Goal: Task Accomplishment & Management: Complete application form

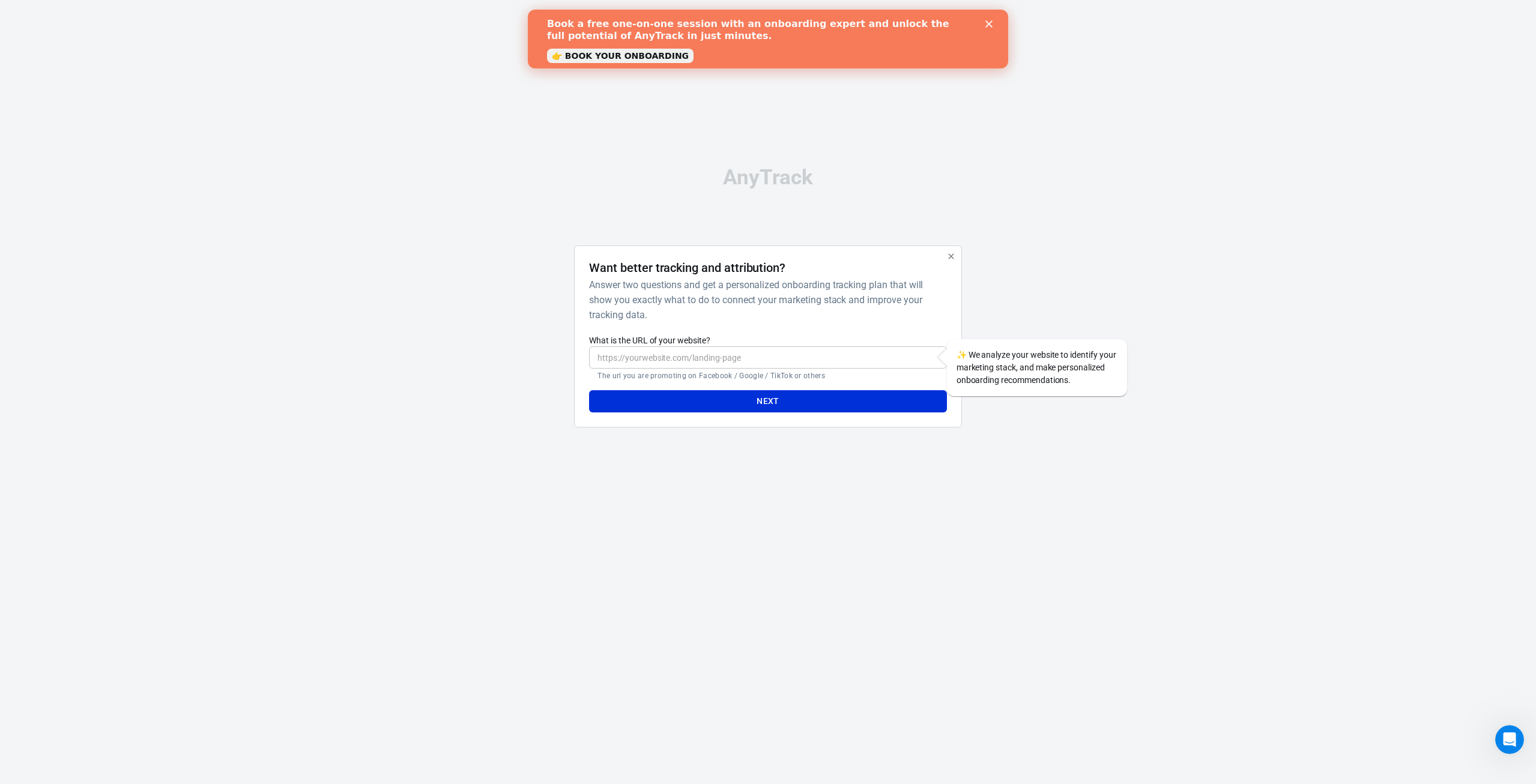
click at [628, 347] on input "What is the URL of your website?" at bounding box center [768, 358] width 358 height 22
paste input "[URL][DOMAIN_NAME]"
type input "[URL][DOMAIN_NAME]"
click at [732, 403] on button "Next" at bounding box center [768, 401] width 358 height 22
click at [484, 327] on div at bounding box center [515, 341] width 96 height 191
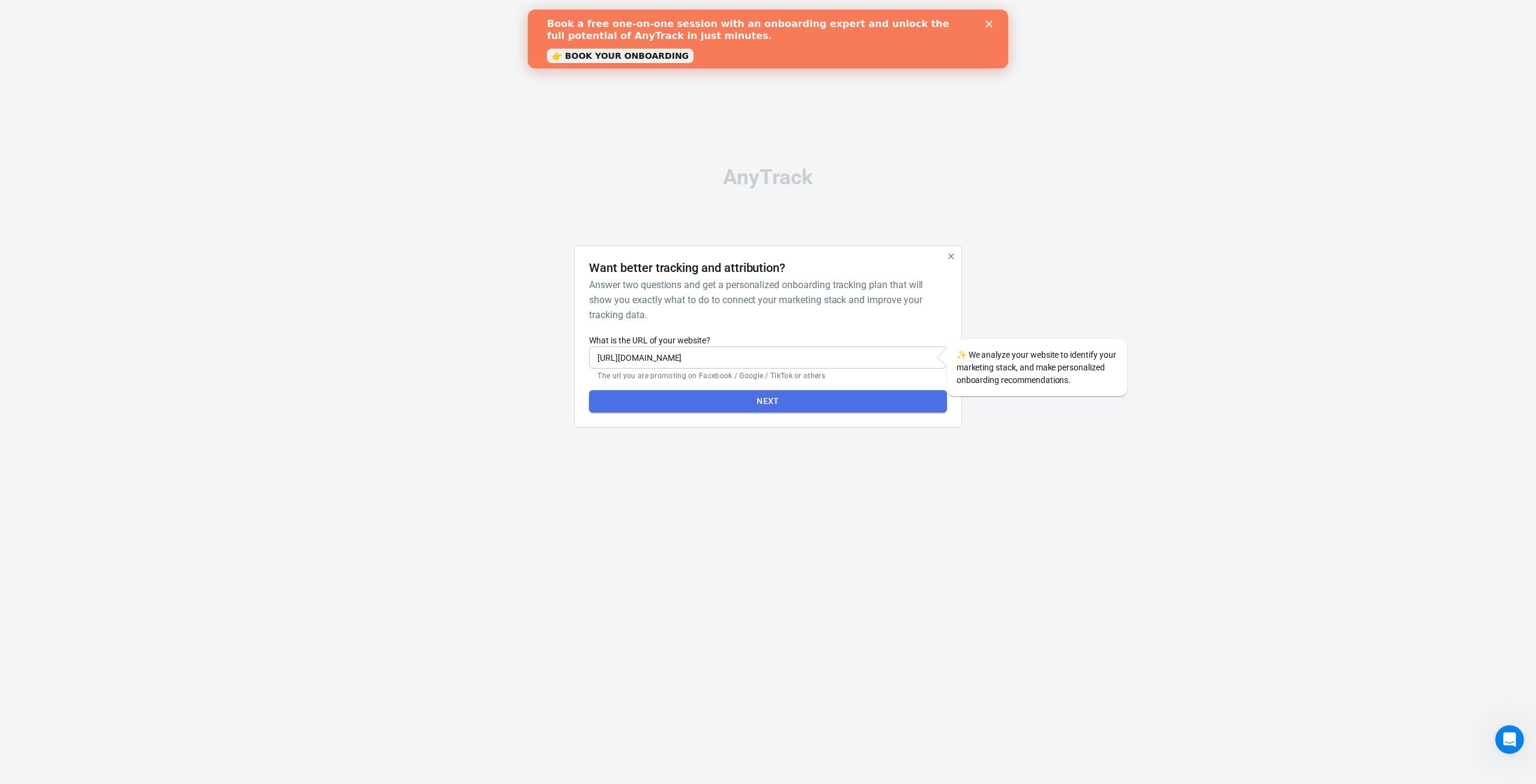
click at [762, 401] on button "Next" at bounding box center [768, 401] width 358 height 22
click at [1131, 207] on div "AnyTrack Want better tracking and attribution? Answer two questions and get a p…" at bounding box center [768, 302] width 1536 height 604
click at [650, 289] on h6 "Answer two questions and get a personalized onboarding tracking plan that will …" at bounding box center [765, 299] width 352 height 45
click at [788, 196] on div "AnyTrack Want better tracking and attribution? Answer two questions and get a p…" at bounding box center [768, 302] width 601 height 604
click at [611, 55] on link "👉 BOOK YOUR ONBOARDING" at bounding box center [620, 56] width 147 height 14
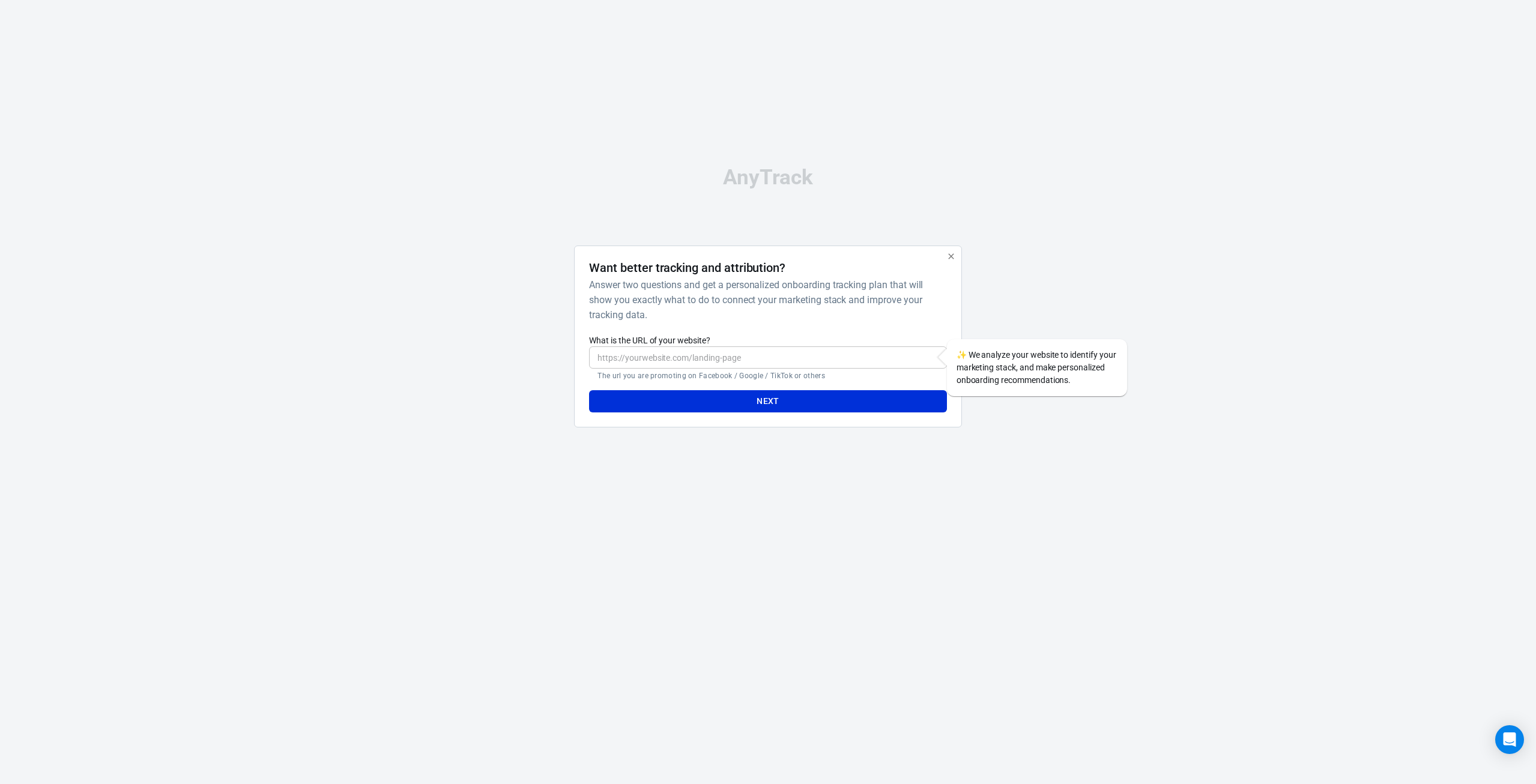
click at [660, 360] on input "What is the URL of your website?" at bounding box center [768, 358] width 358 height 22
type input "[URL][DOMAIN_NAME]"
click at [675, 397] on button "Next" at bounding box center [768, 401] width 358 height 22
click at [938, 369] on div "https://drive-fast.de ​ The url you are promoting on Facebook / Google / TikTok…" at bounding box center [768, 364] width 358 height 34
click at [957, 355] on span "✨" at bounding box center [962, 354] width 10 height 9
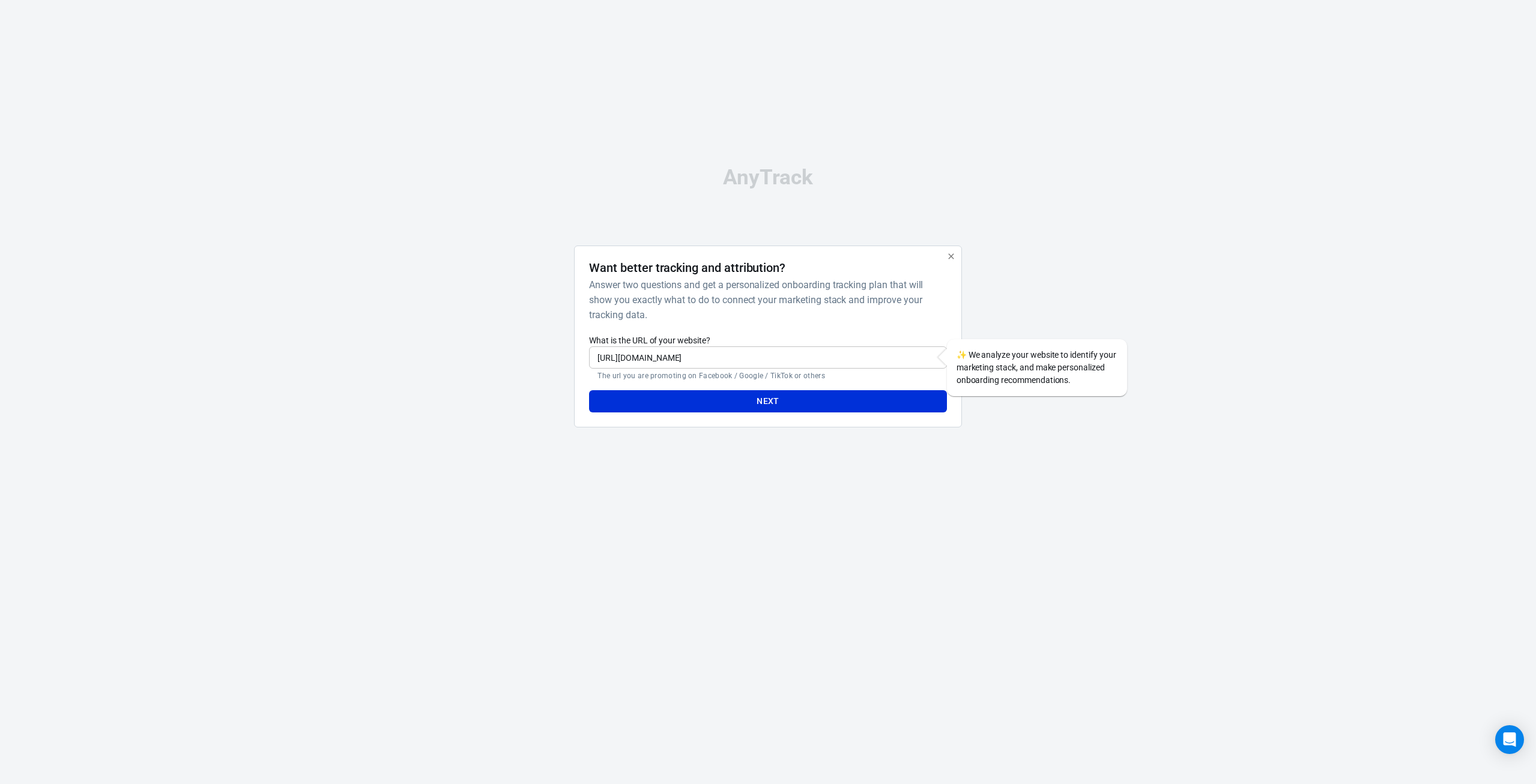
click at [934, 358] on input "[URL][DOMAIN_NAME]" at bounding box center [768, 358] width 358 height 22
click at [948, 299] on div "Want better tracking and attribution? Answer two questions and get a personaliz…" at bounding box center [768, 336] width 388 height 182
click at [1082, 396] on div "✨ We analyze your website to identify your marketing stack, and make personaliz…" at bounding box center [1037, 368] width 180 height 57
click at [1513, 738] on icon "Open Intercom Messenger" at bounding box center [1510, 739] width 14 height 16
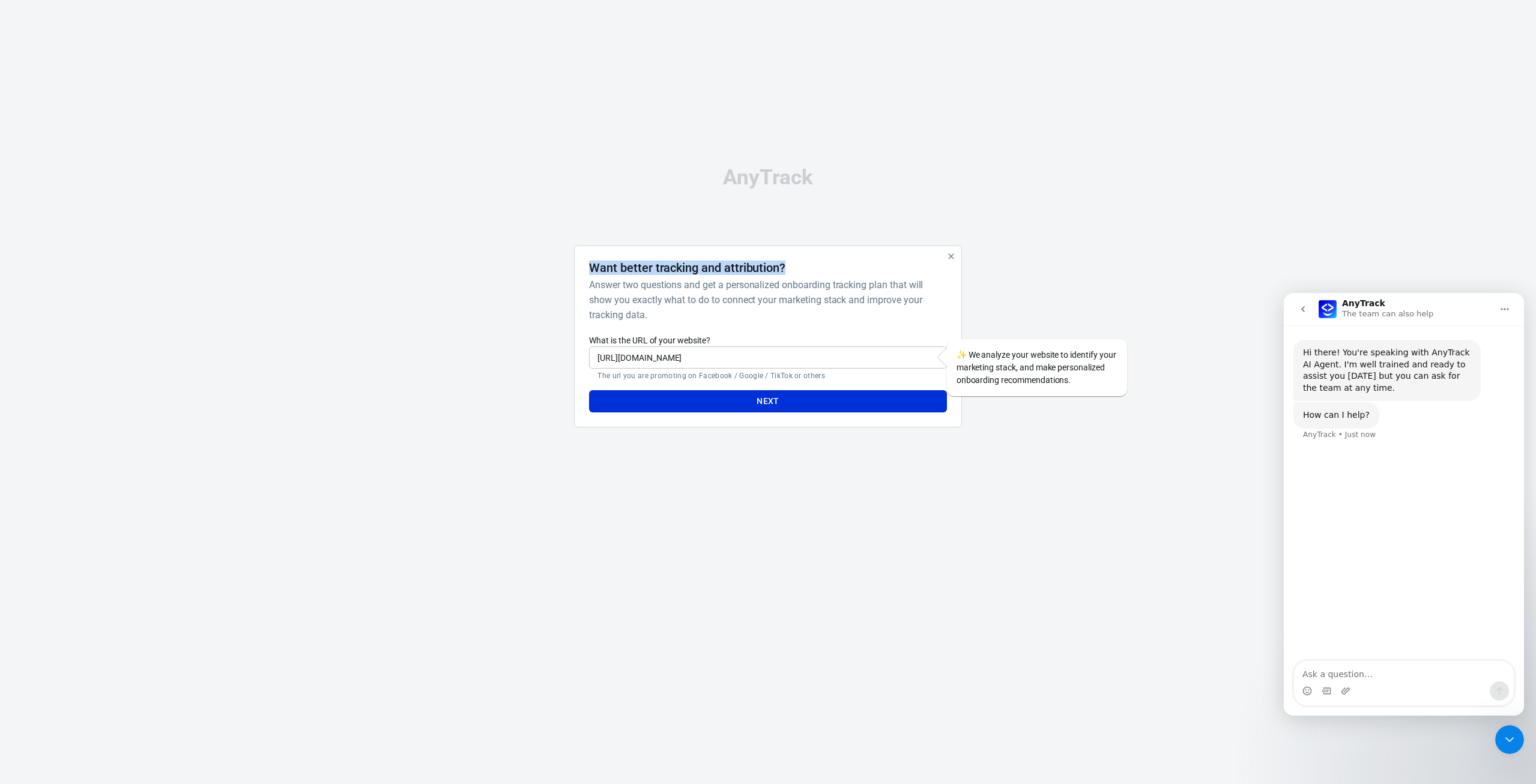
drag, startPoint x: 591, startPoint y: 265, endPoint x: 783, endPoint y: 269, distance: 192.0
click at [783, 269] on h4 "Want better tracking and attribution?" at bounding box center [687, 267] width 196 height 14
copy h4 "Want better tracking and attribution?"
click at [1330, 669] on textarea "Ask a question…" at bounding box center [1404, 671] width 220 height 20
type textarea "A"
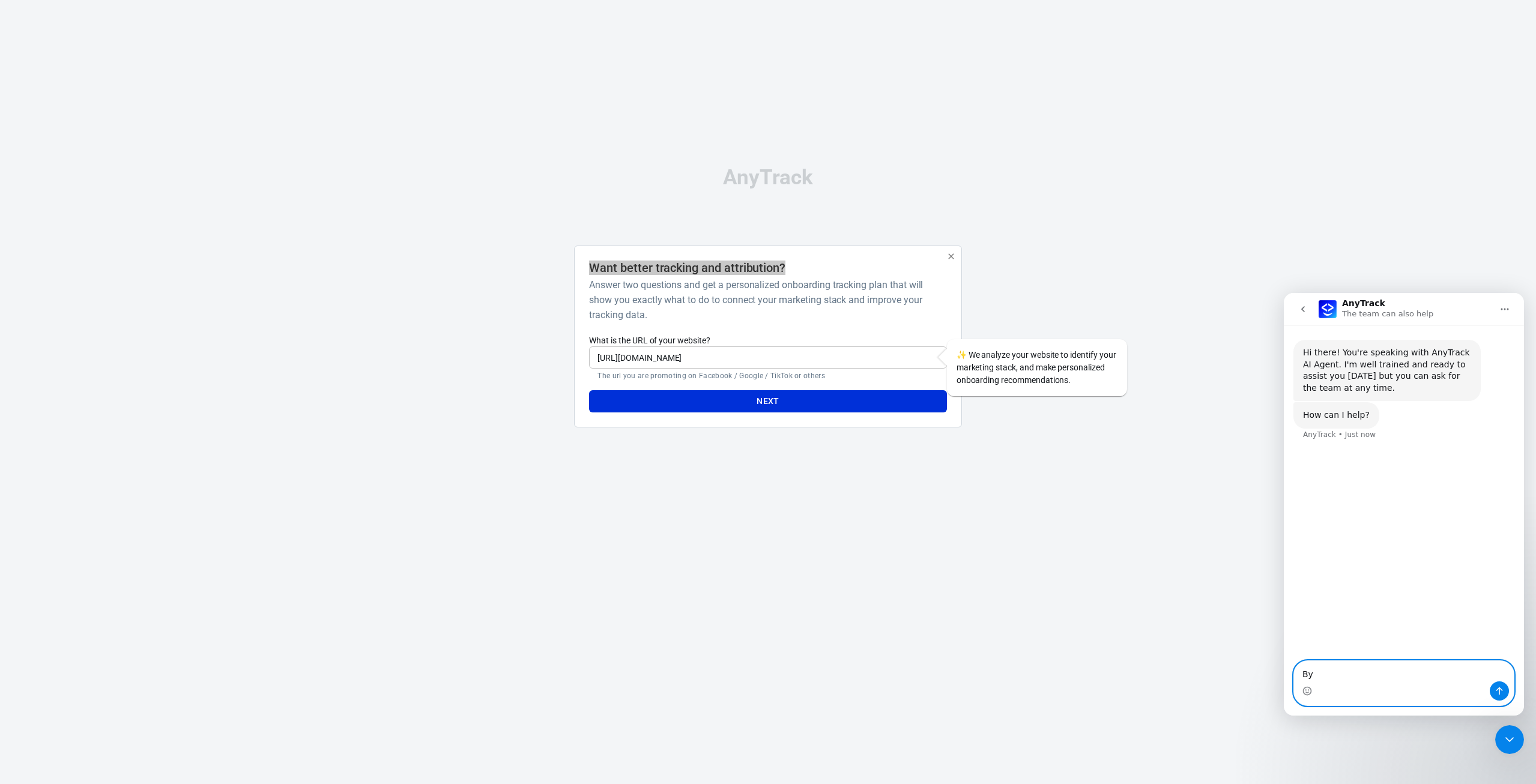
type textarea "B"
paste textarea "Want better tracking and attribution?"
type textarea "At the step "Want better tracking and attribution?" i don´t get a result with m…"
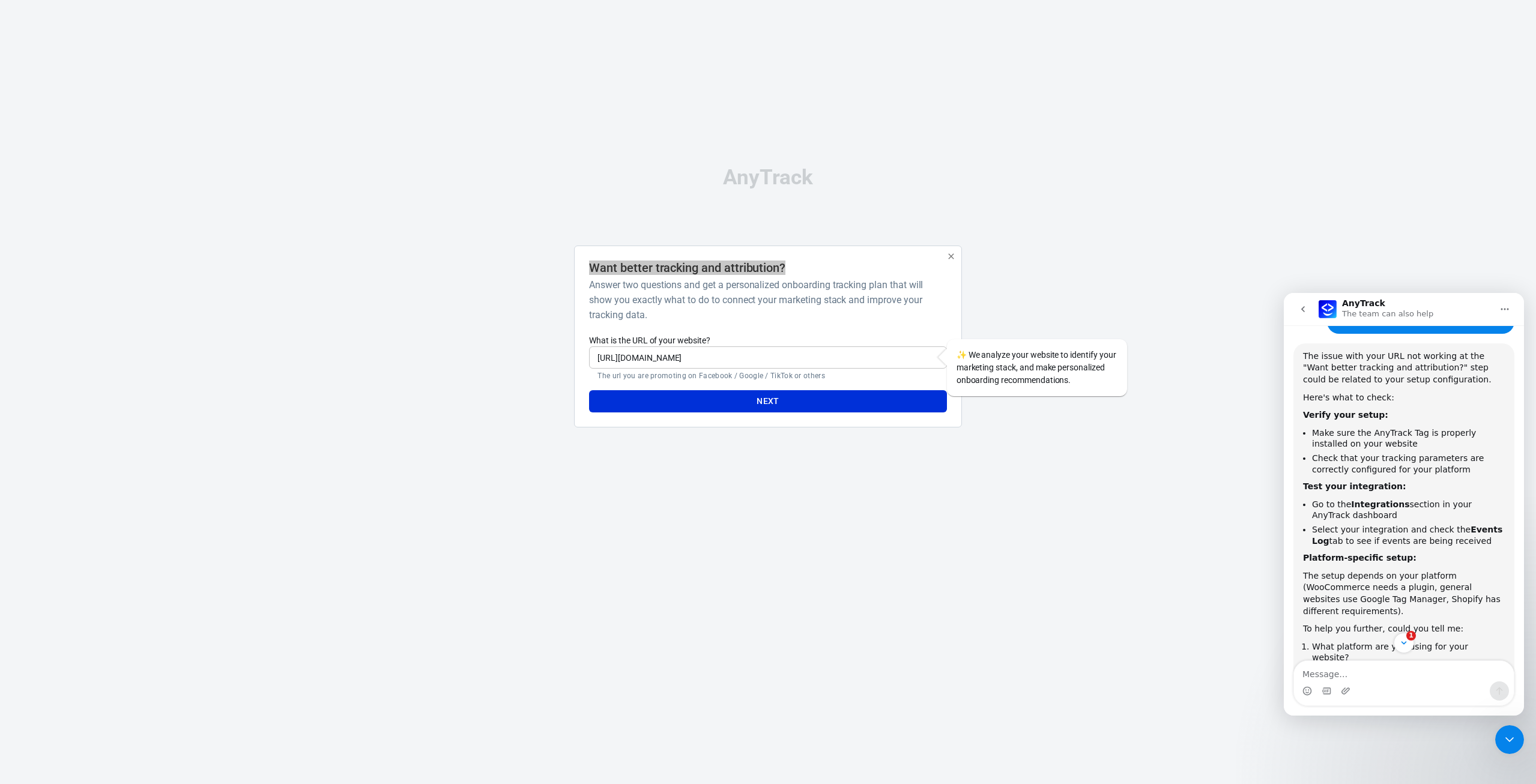
scroll to position [206, 0]
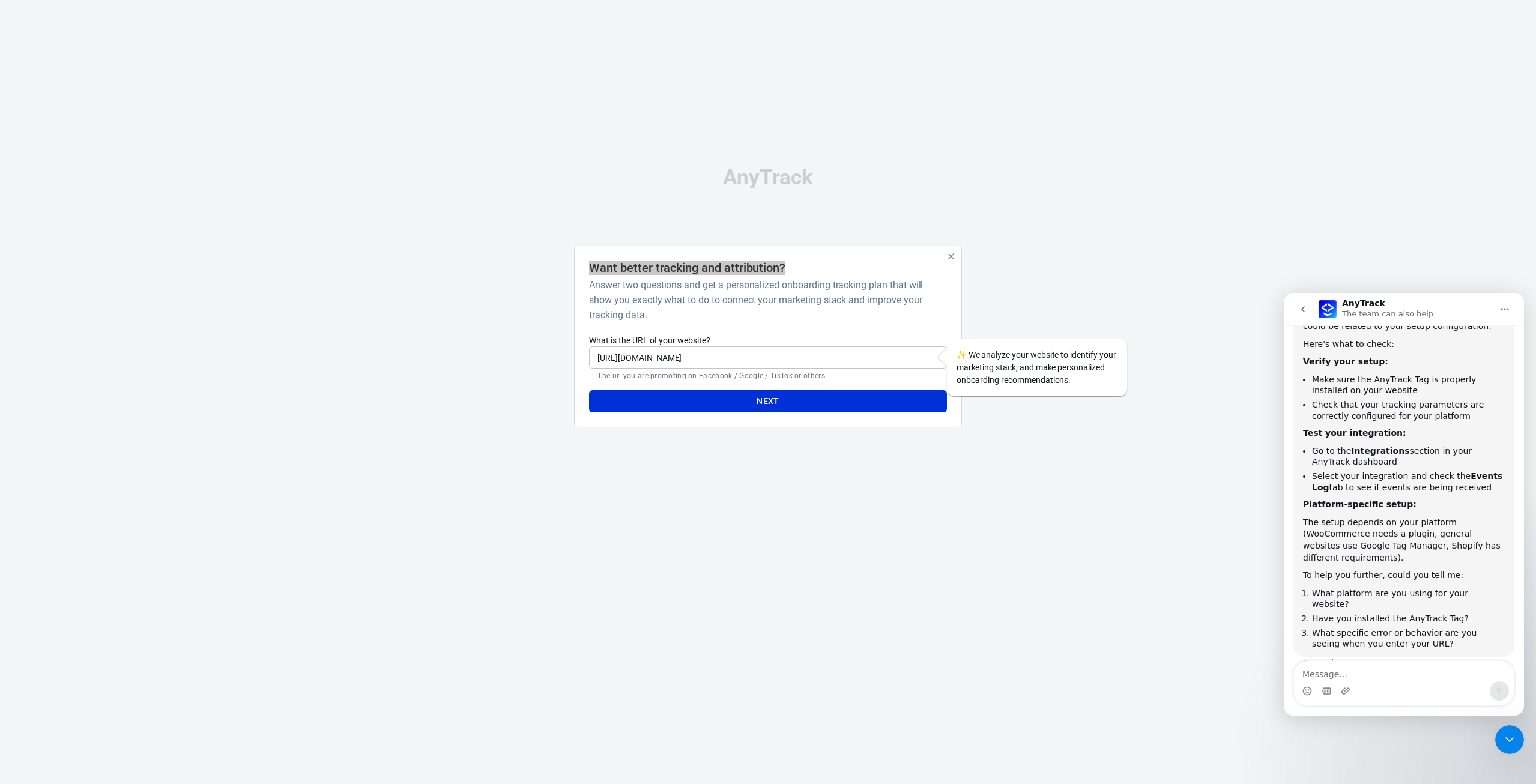
click at [1350, 665] on textarea "Message…" at bounding box center [1404, 671] width 220 height 20
click at [744, 316] on h6 "Answer two questions and get a personalized onboarding tracking plan that will …" at bounding box center [765, 299] width 352 height 45
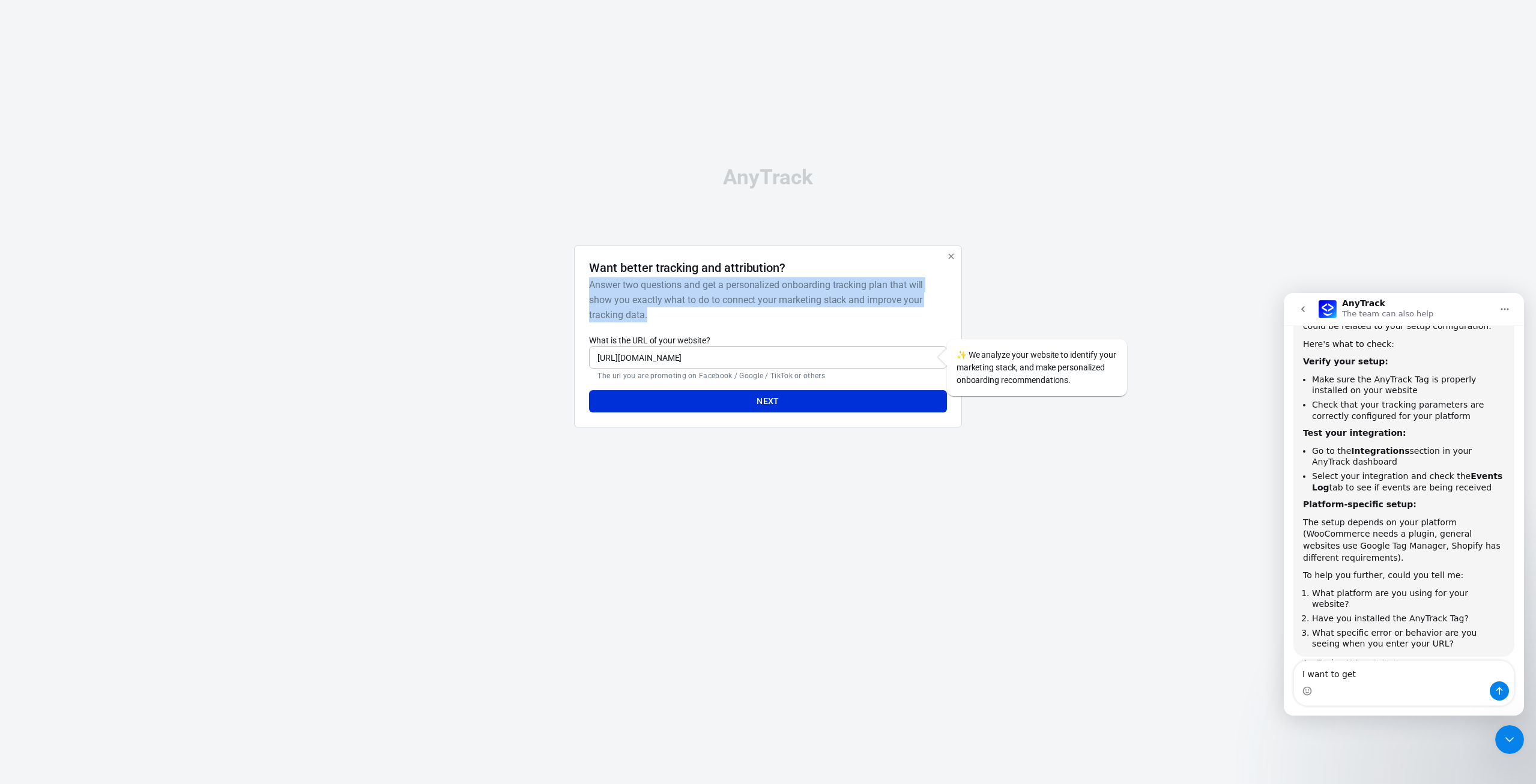
drag, startPoint x: 591, startPoint y: 283, endPoint x: 663, endPoint y: 314, distance: 78.4
click at [663, 314] on h6 "Answer two questions and get a personalized onboarding tracking plan that will …" at bounding box center [765, 299] width 352 height 45
copy h6 "Answer two questions and get a personalized onboarding tracking plan that will …"
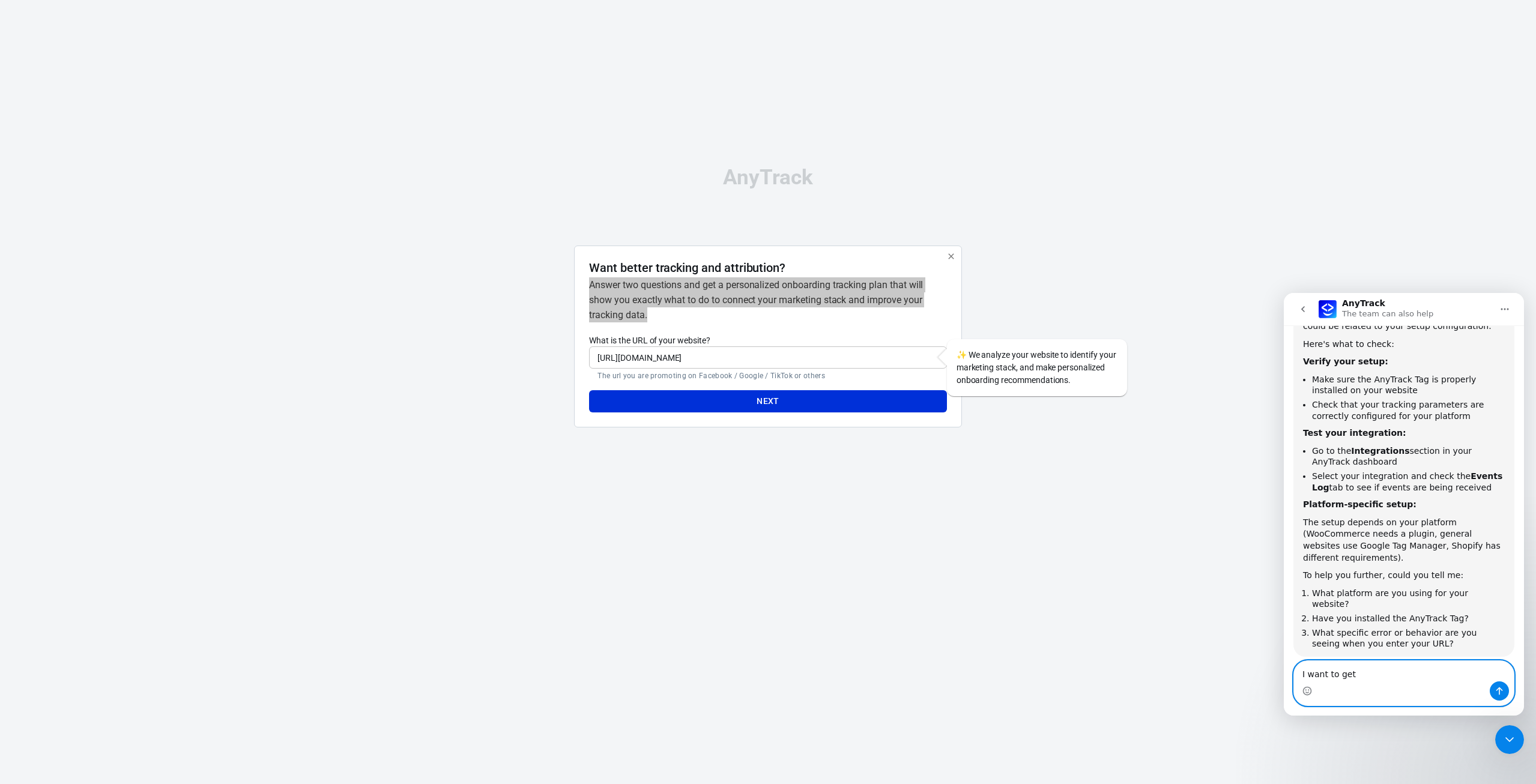
click at [1364, 677] on textarea "I want to get" at bounding box center [1404, 671] width 220 height 20
paste textarea "Answer two questions and get a personalized onboarding tracking plan that will …"
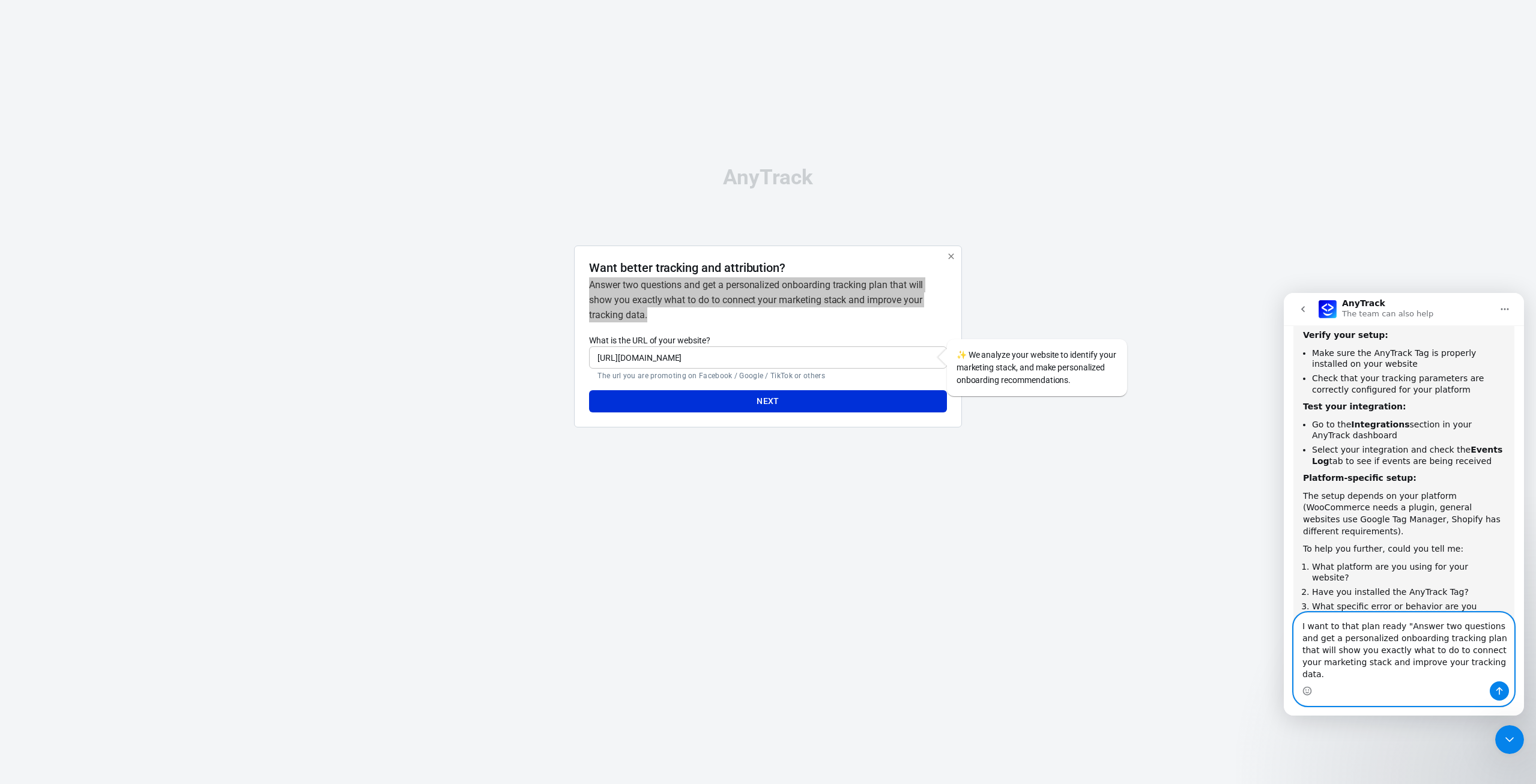
scroll to position [242, 0]
type textarea "I want to that plan ready "Answer two questions and get a personalized onboardi…"
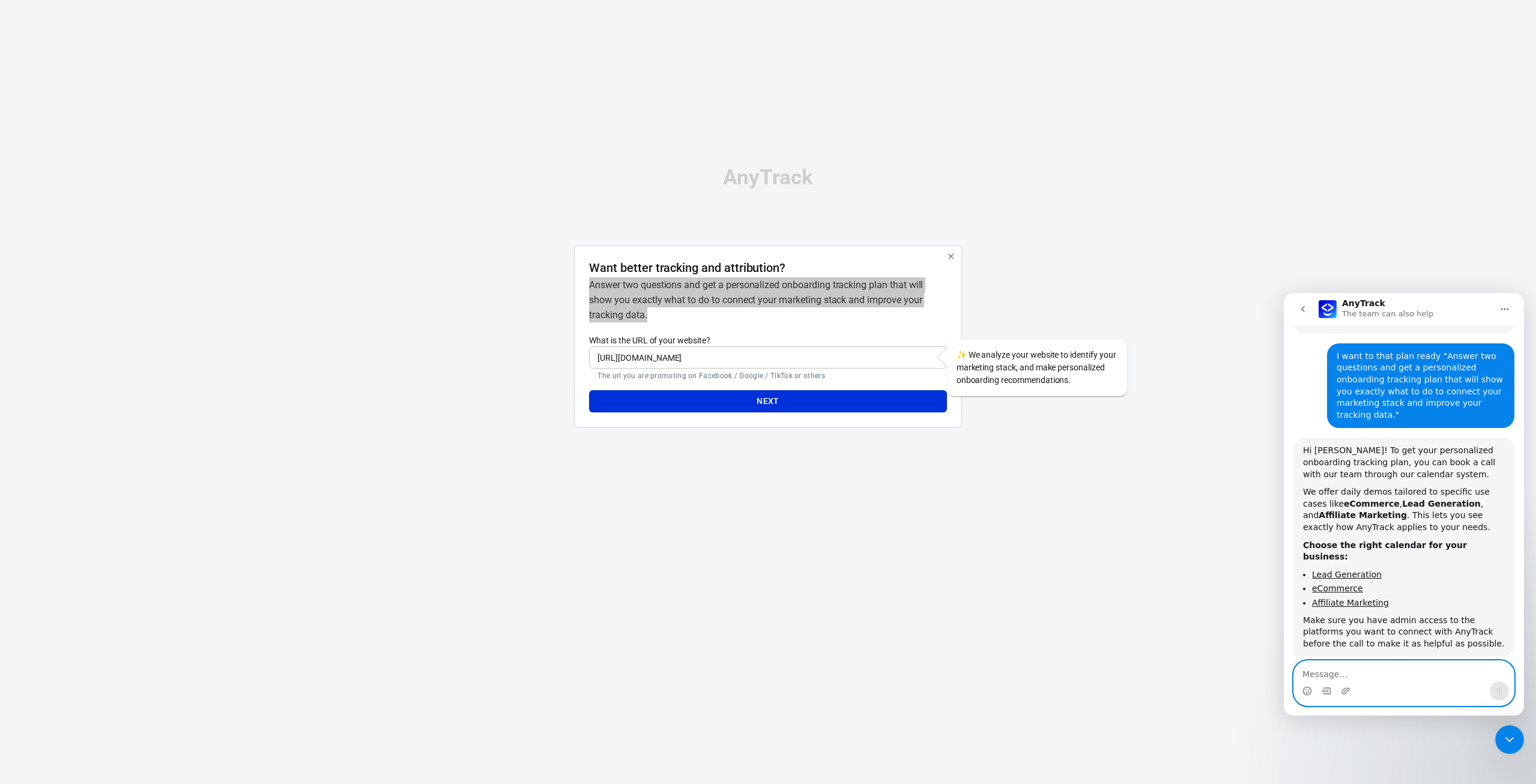
scroll to position [544, 0]
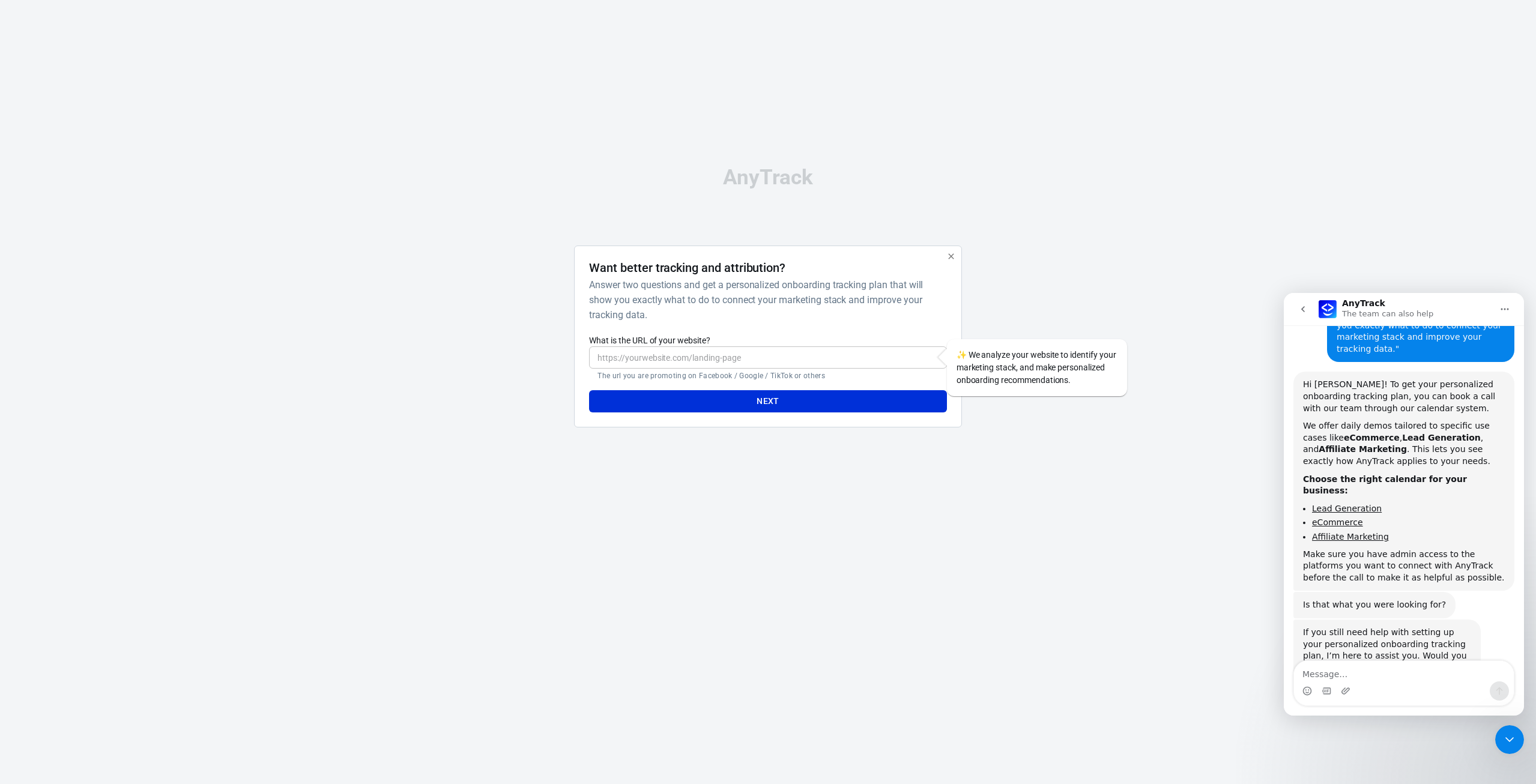
scroll to position [619, 0]
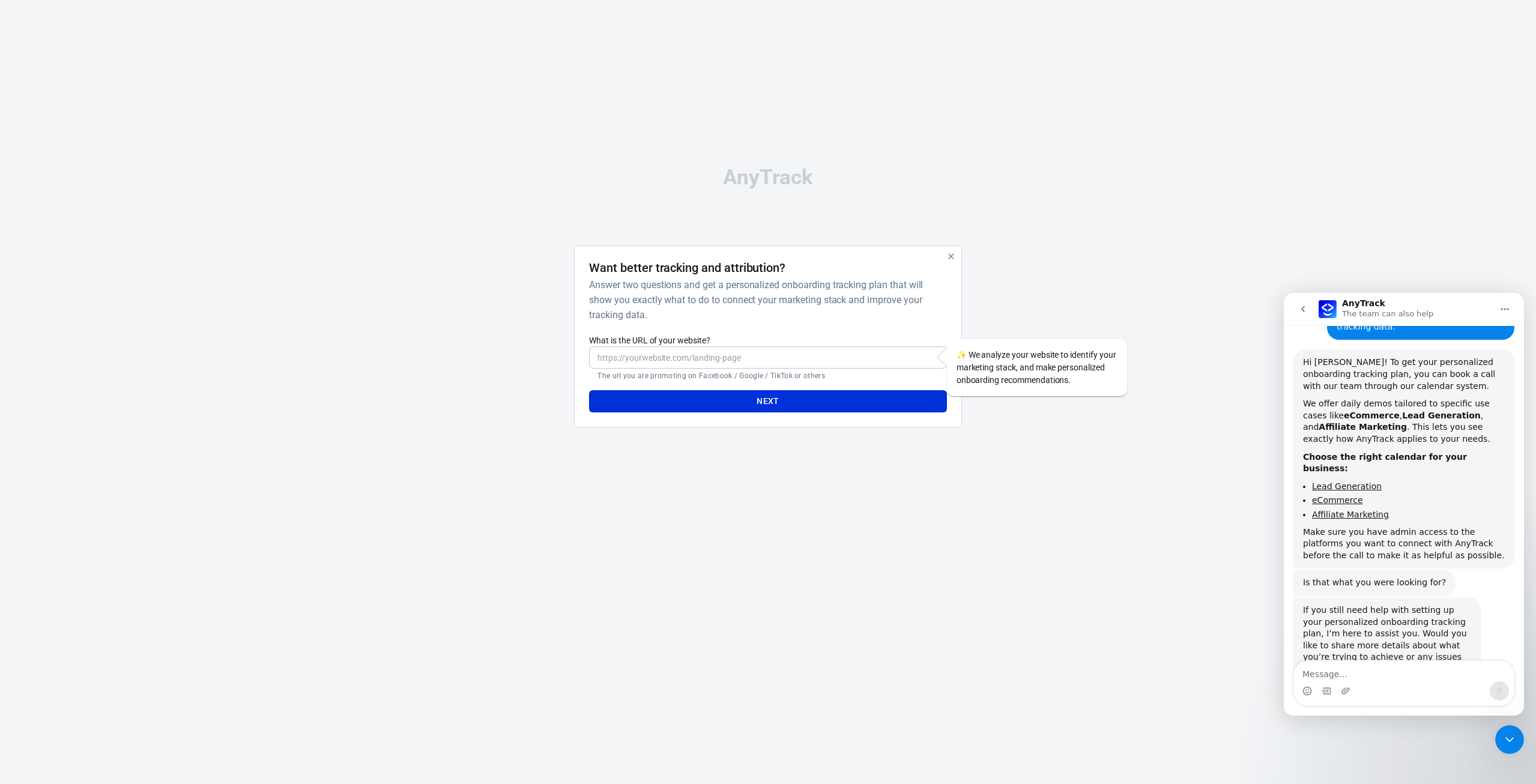
click at [704, 353] on input "What is the URL of your website?" at bounding box center [768, 358] width 358 height 22
type input "[URL][DOMAIN_NAME]"
click at [704, 400] on button "Next" at bounding box center [768, 401] width 358 height 22
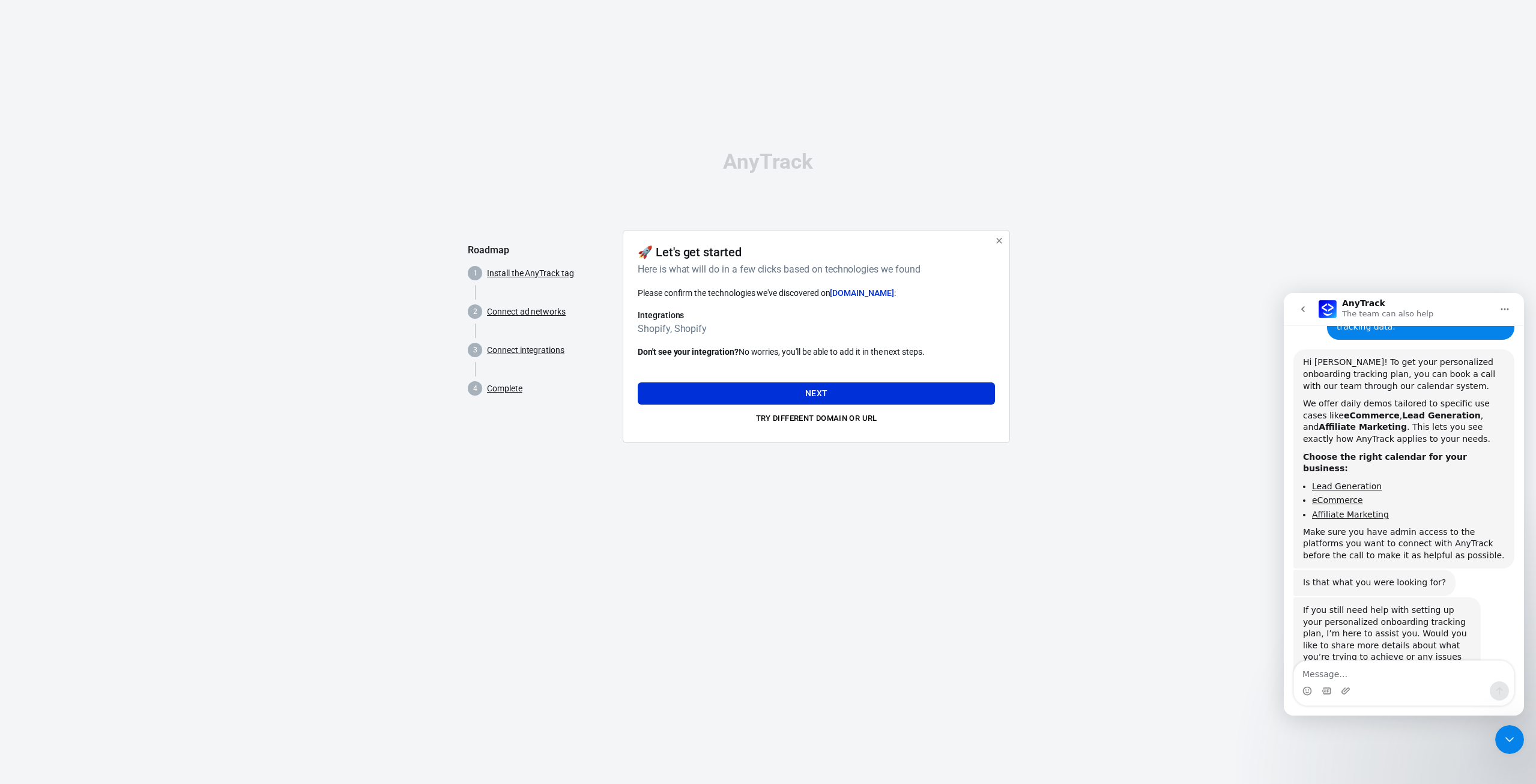
click at [1223, 253] on div "AnyTrack Roadmap 1 Install the AnyTrack tag 2 Connect ad networks 3 Connect int…" at bounding box center [768, 302] width 1536 height 604
click at [1305, 309] on icon "go back" at bounding box center [1303, 309] width 9 height 9
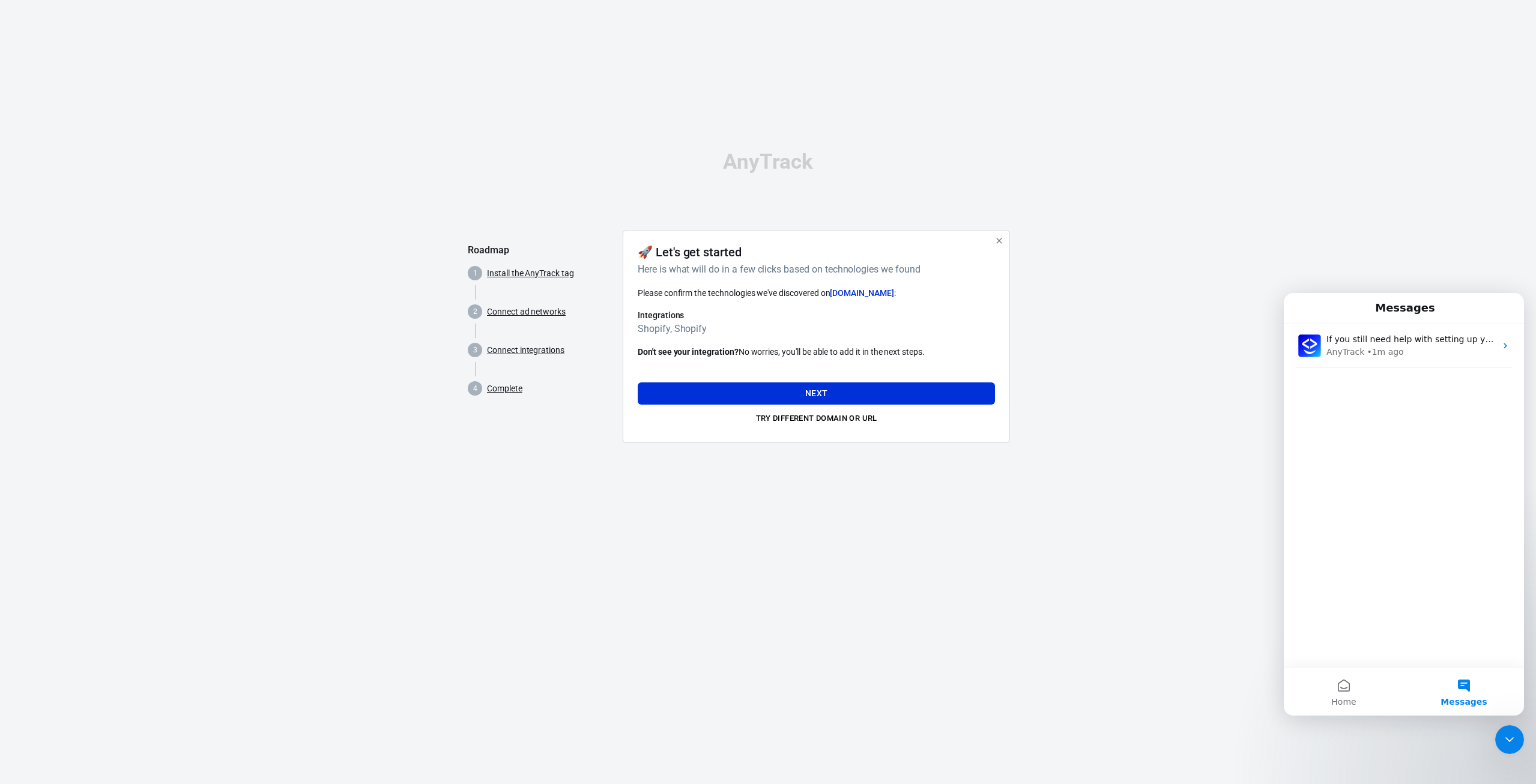
click at [1504, 727] on div "Close Intercom Messenger" at bounding box center [1509, 739] width 29 height 29
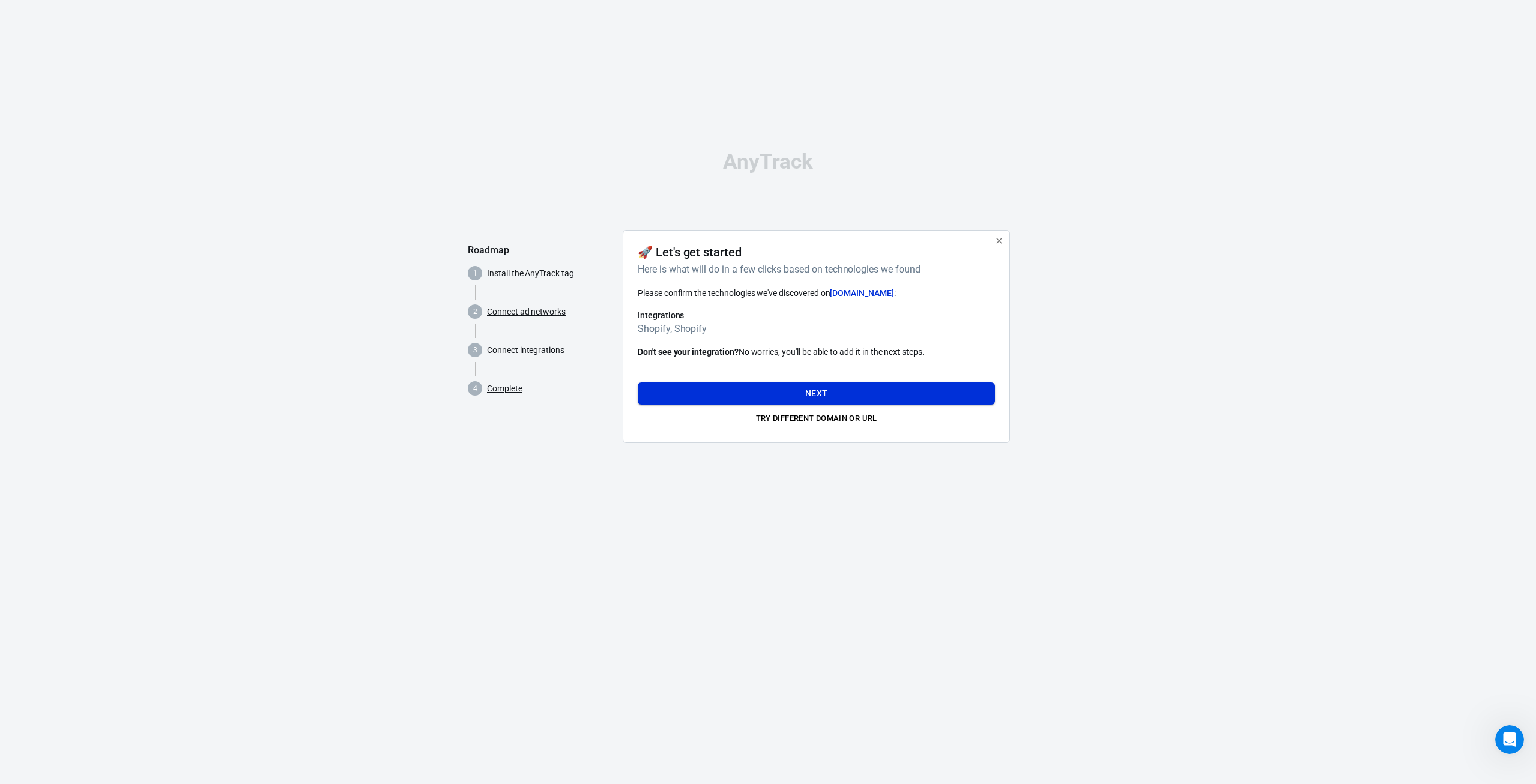
click at [788, 386] on button "Next" at bounding box center [817, 394] width 358 height 22
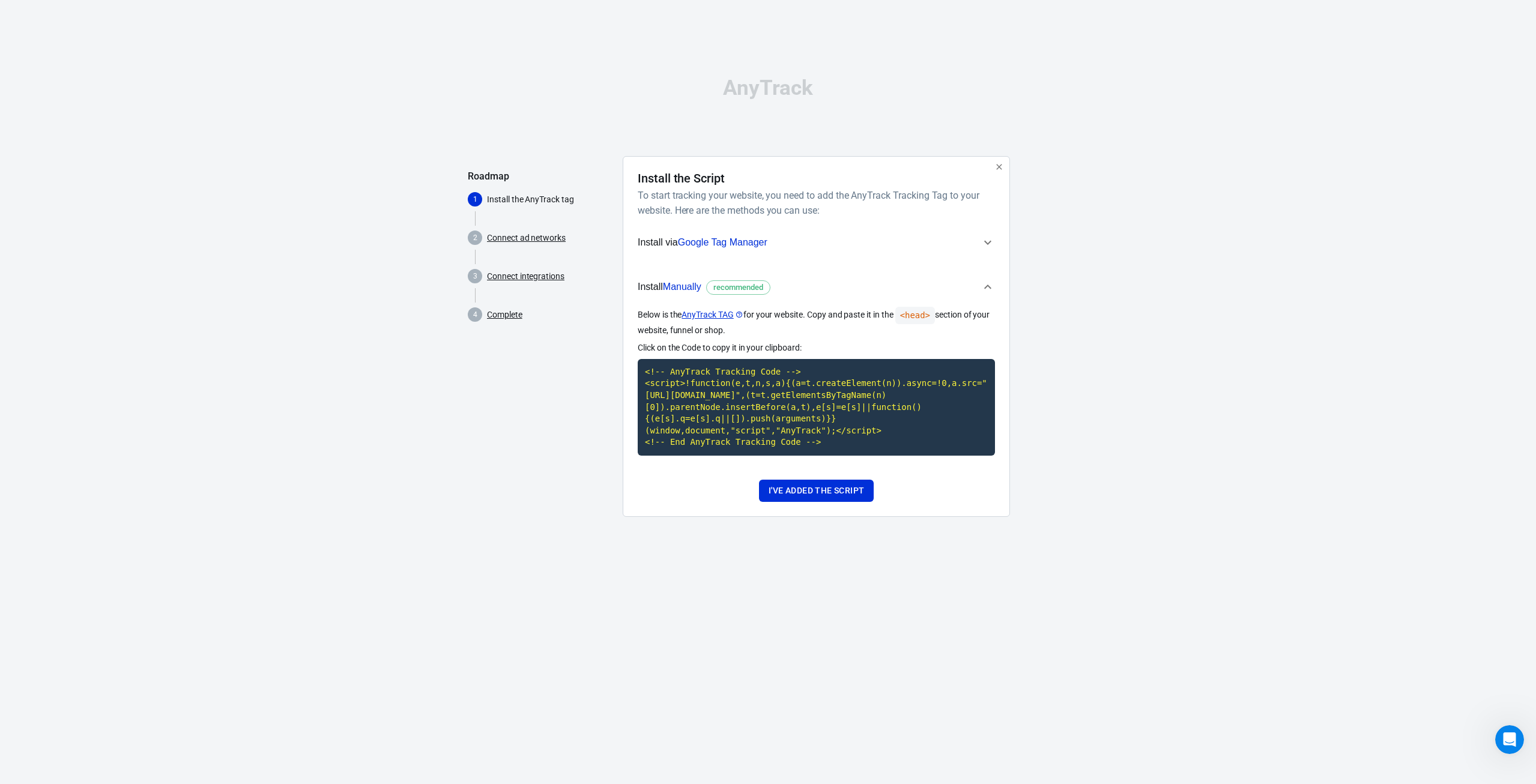
click at [593, 340] on div "Roadmap 1 Install the AnyTrack tag 2 Connect ad networks 3 Connect integrations…" at bounding box center [540, 341] width 145 height 370
